Goal: Information Seeking & Learning: Understand process/instructions

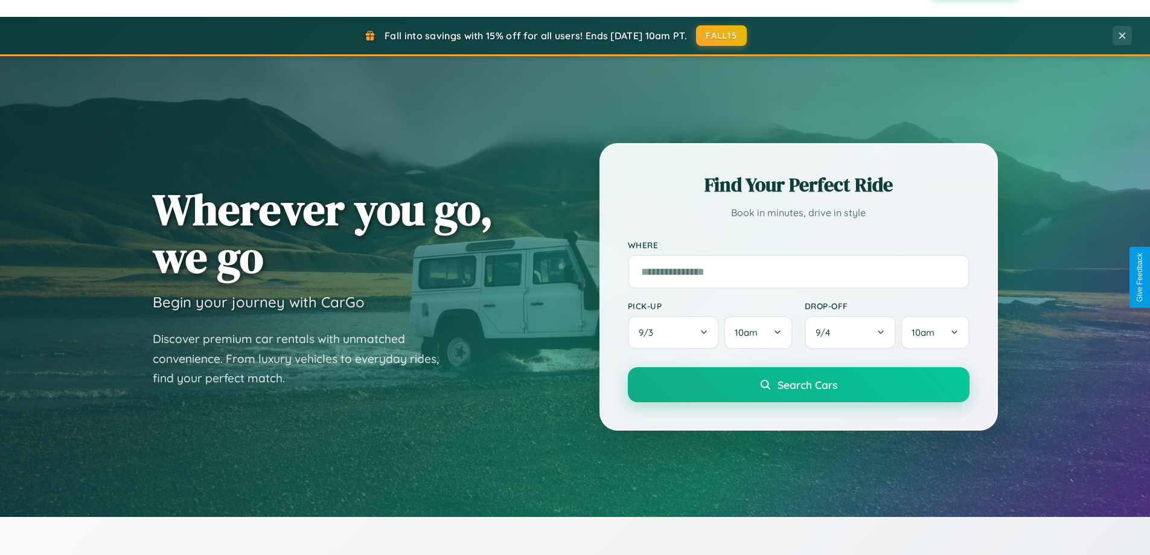
scroll to position [2322, 0]
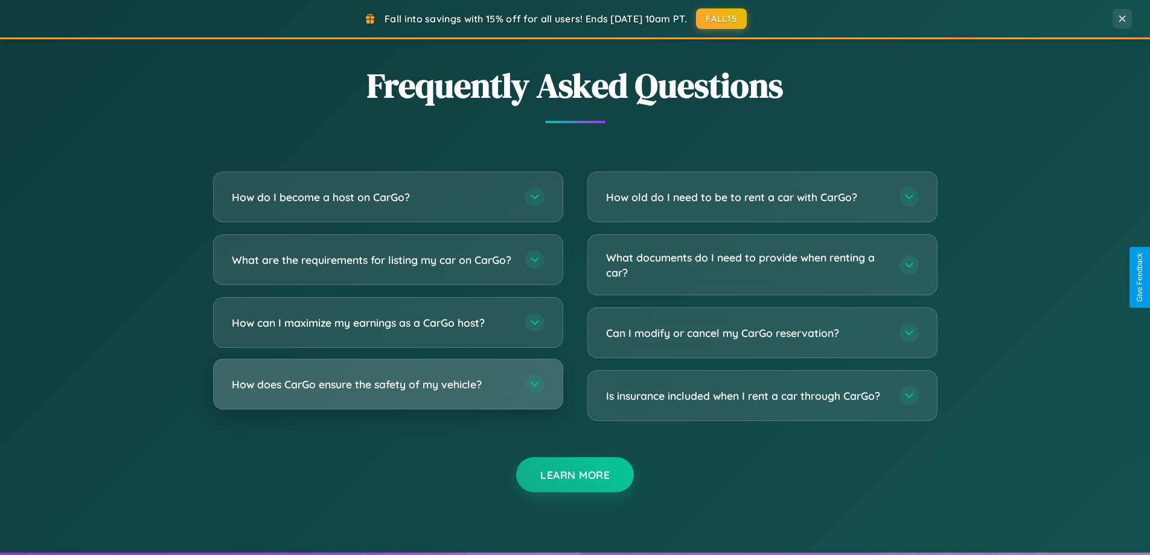
click at [387, 392] on h3 "How does CarGo ensure the safety of my vehicle?" at bounding box center [372, 384] width 281 height 15
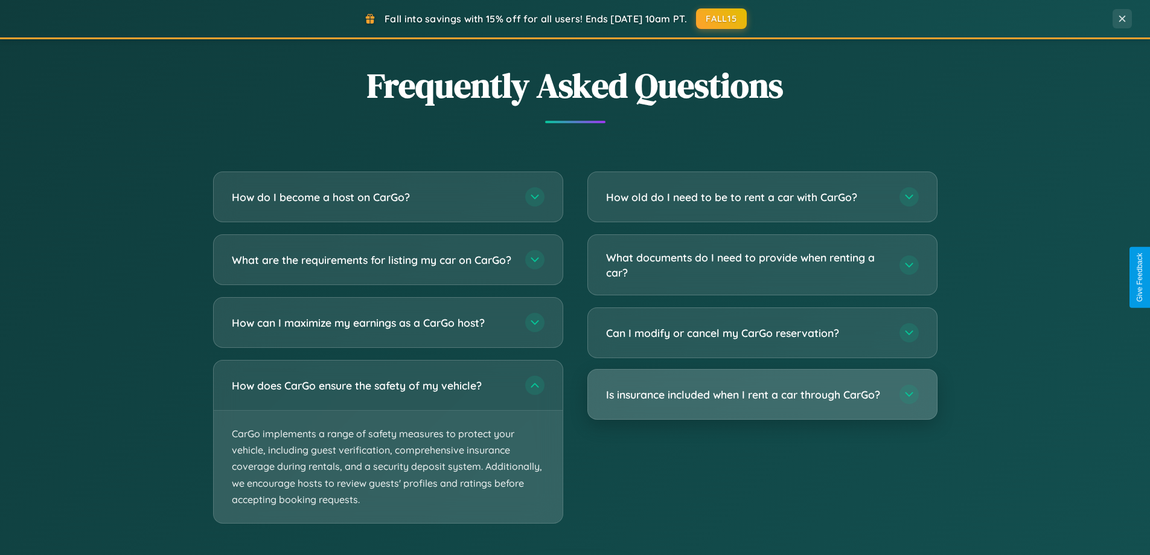
click at [762, 395] on h3 "Is insurance included when I rent a car through CarGo?" at bounding box center [746, 394] width 281 height 15
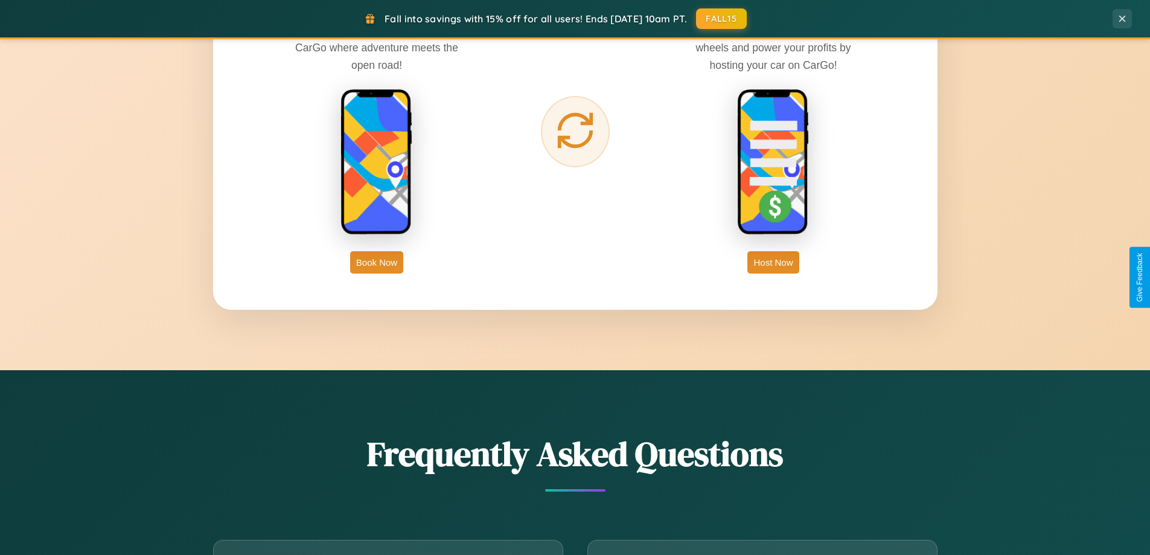
scroll to position [1939, 0]
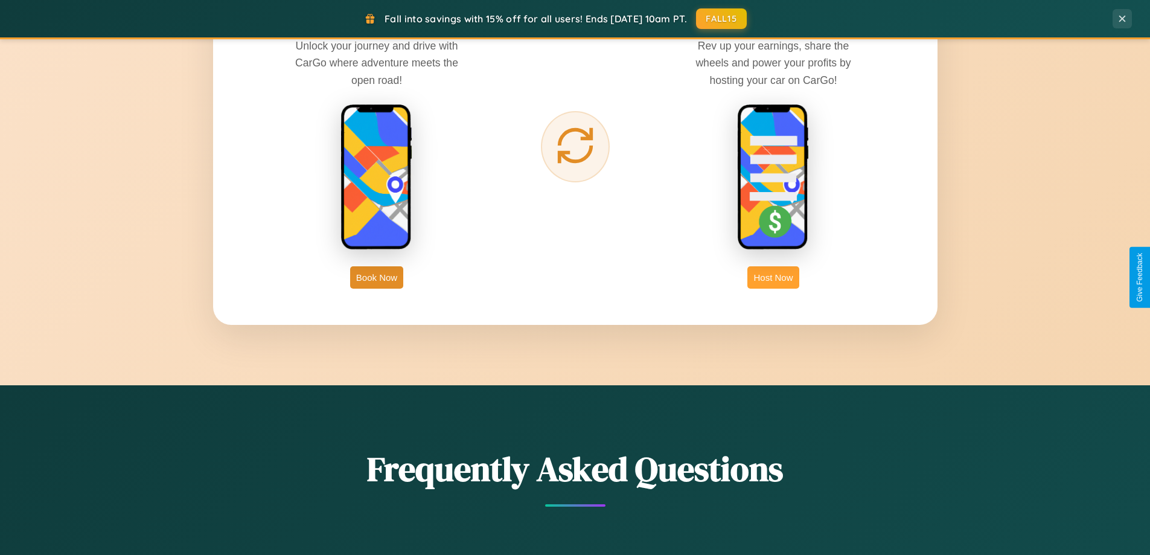
click at [773, 277] on button "Host Now" at bounding box center [772, 277] width 51 height 22
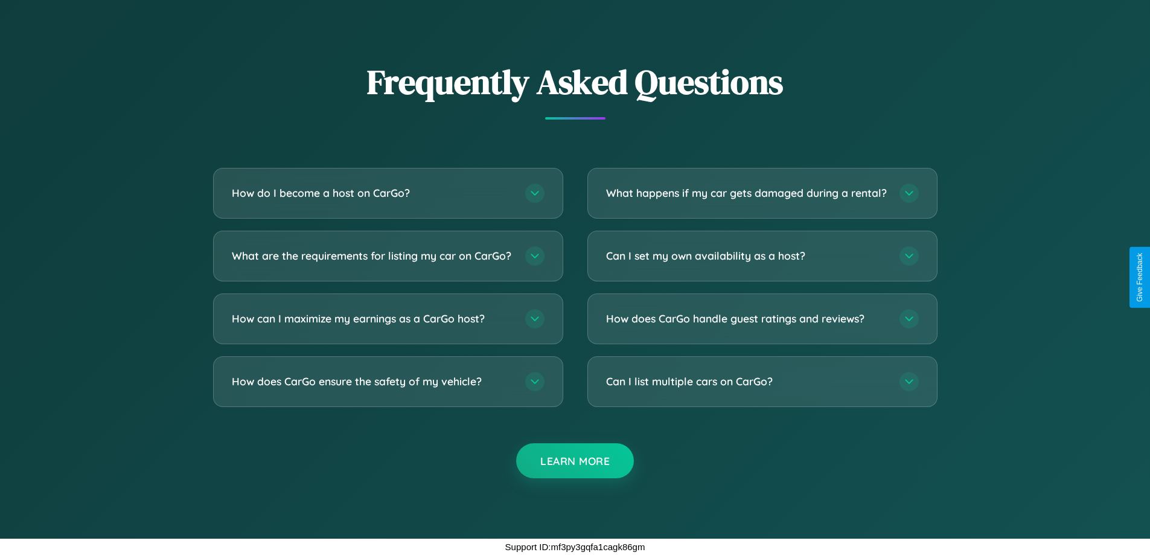
scroll to position [1631, 0]
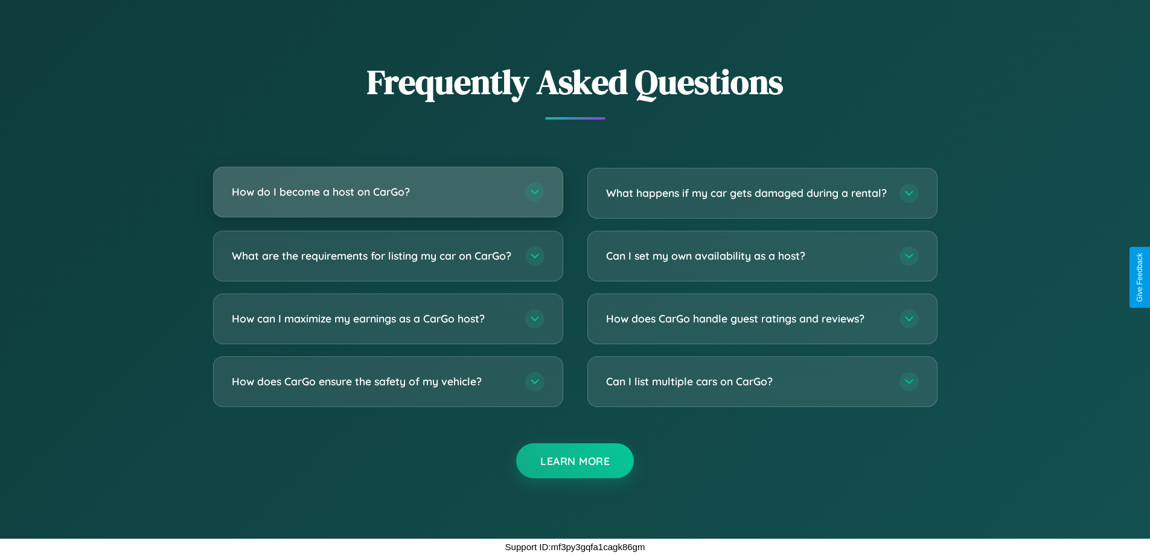
click at [387, 184] on h3 "How do I become a host on CarGo?" at bounding box center [372, 191] width 281 height 15
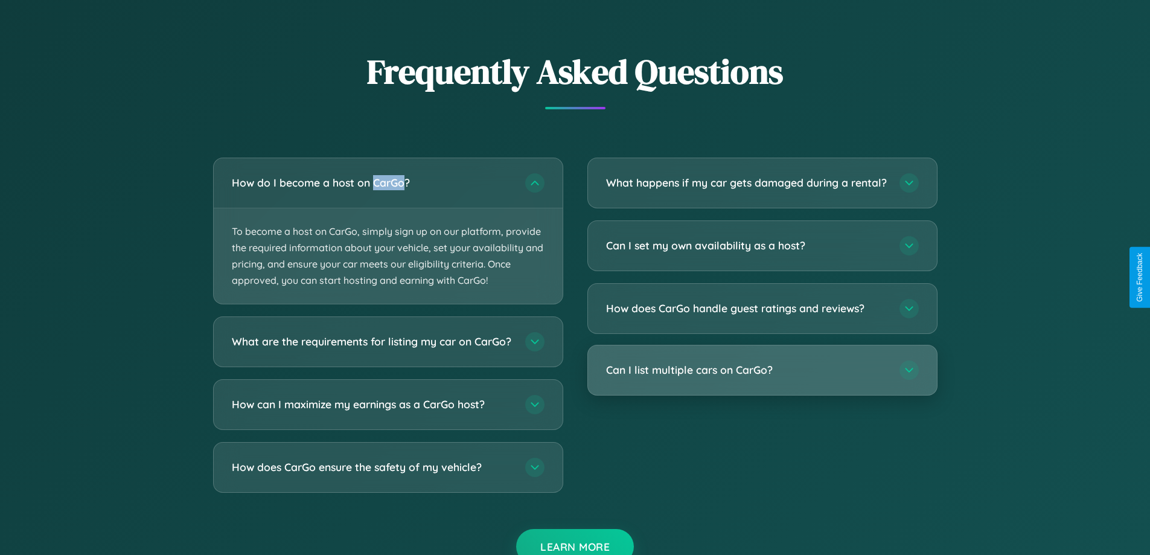
click at [762, 377] on h3 "Can I list multiple cars on CarGo?" at bounding box center [746, 369] width 281 height 15
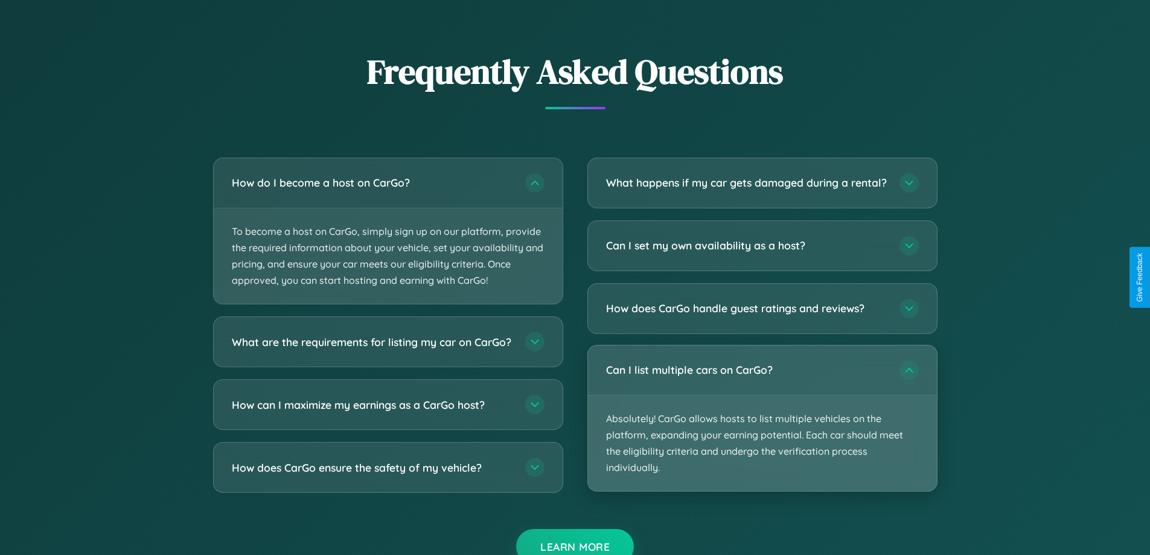
click at [762, 428] on p "Absolutely! CarGo allows hosts to list multiple vehicles on the platform, expan…" at bounding box center [762, 443] width 349 height 96
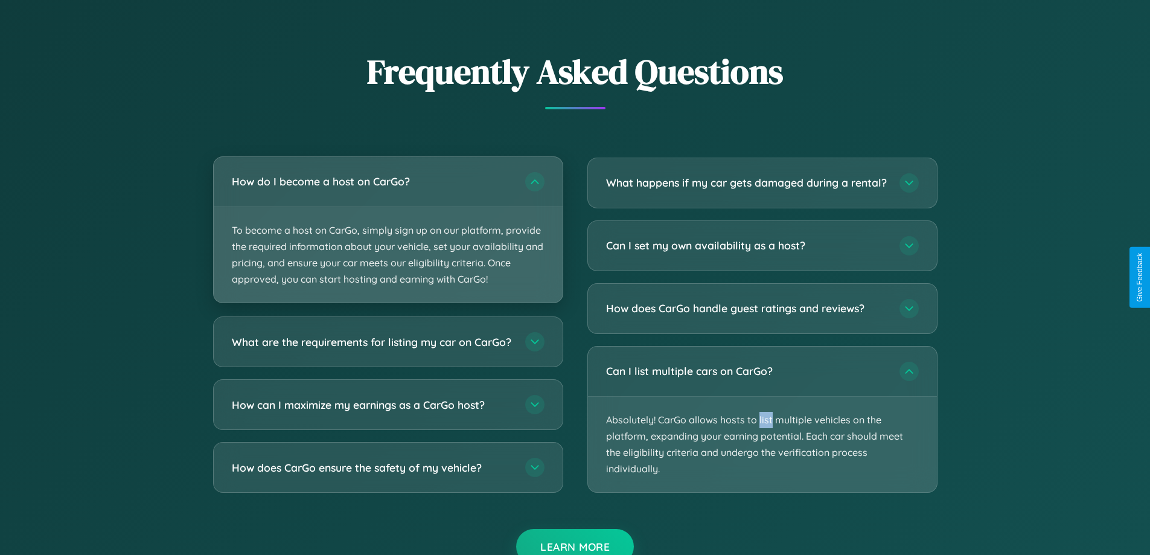
click at [387, 230] on p "To become a host on CarGo, simply sign up on our platform, provide the required…" at bounding box center [388, 255] width 349 height 96
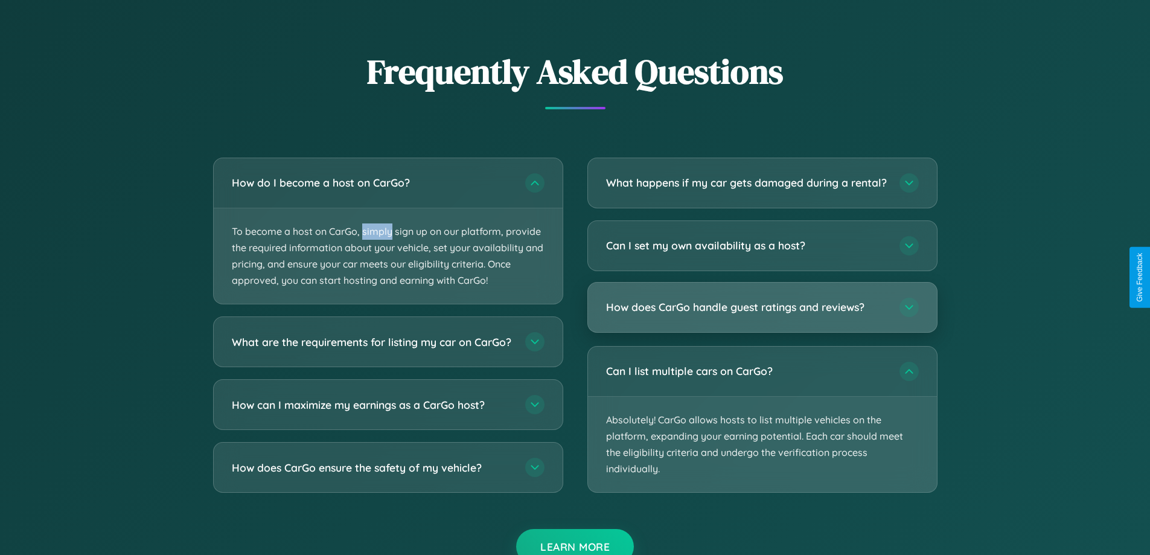
click at [762, 314] on h3 "How does CarGo handle guest ratings and reviews?" at bounding box center [746, 306] width 281 height 15
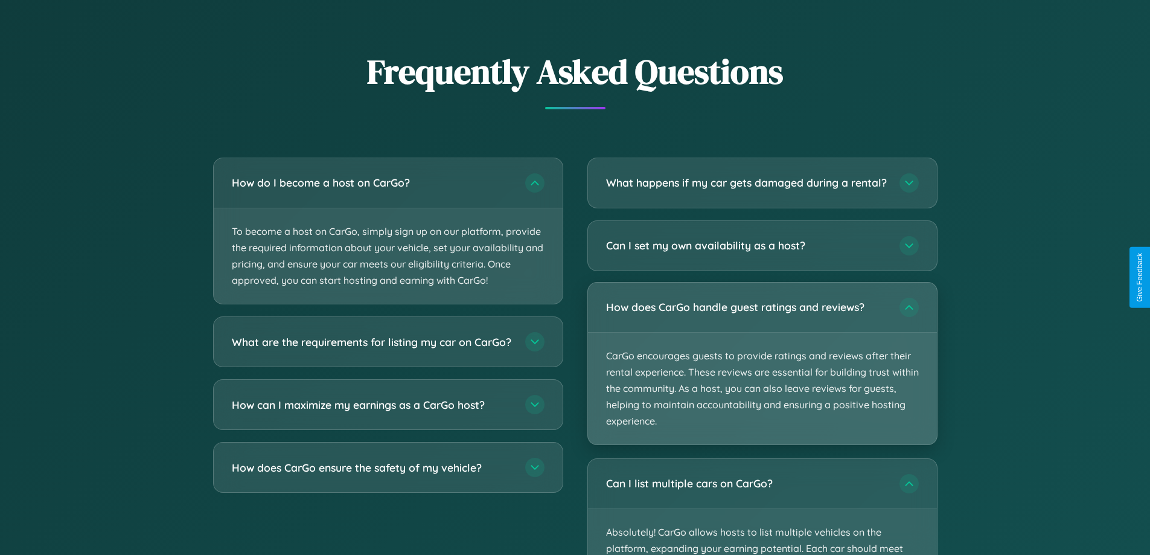
click at [762, 374] on p "CarGo encourages guests to provide ratings and reviews after their rental exper…" at bounding box center [762, 389] width 349 height 112
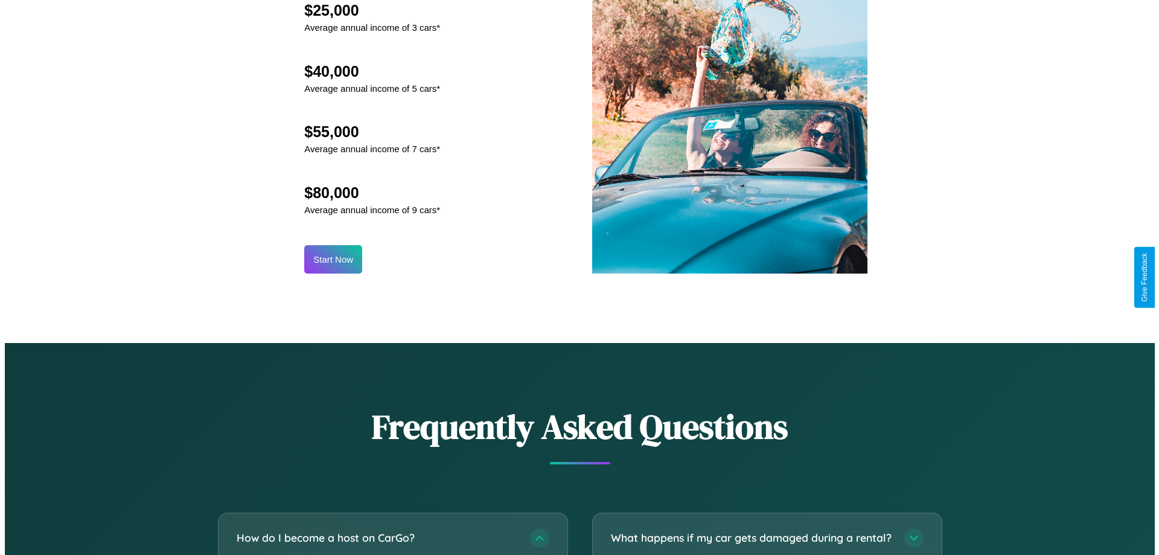
scroll to position [1258, 0]
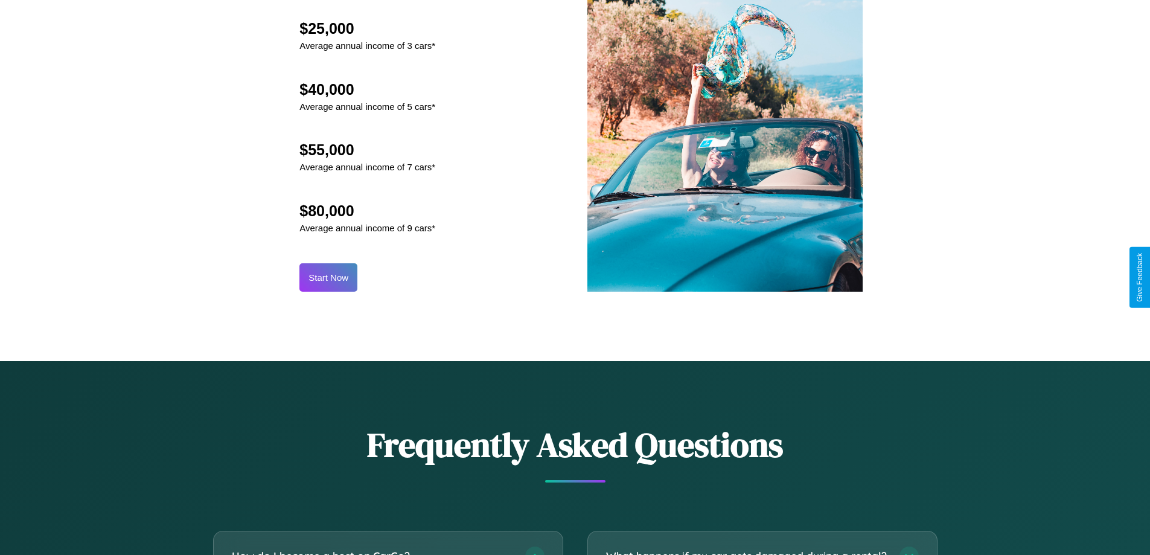
click at [328, 277] on button "Start Now" at bounding box center [328, 277] width 58 height 28
